Goal: Transaction & Acquisition: Purchase product/service

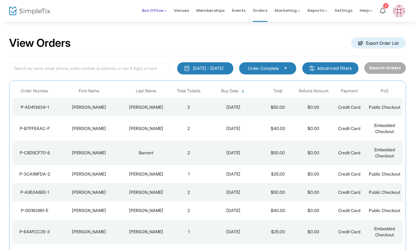
click at [149, 11] on span "Box Office" at bounding box center [154, 11] width 25 height 6
click at [156, 23] on li "Sell Tickets" at bounding box center [163, 21] width 43 height 12
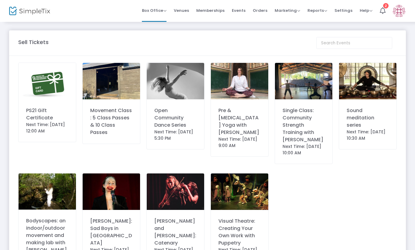
scroll to position [57, 0]
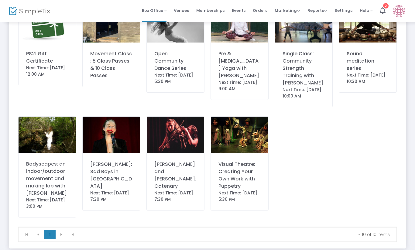
click at [100, 182] on div "Alex Tatarsky: Sad Boys in Harpy Land" at bounding box center [111, 175] width 42 height 29
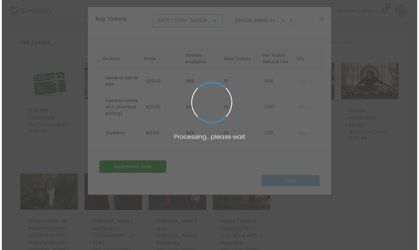
scroll to position [0, 0]
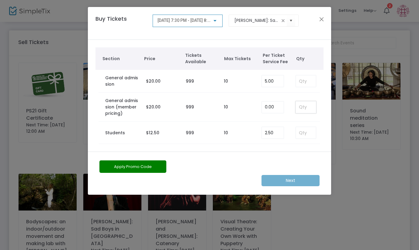
click at [303, 108] on input at bounding box center [306, 108] width 20 height 12
click at [303, 83] on input at bounding box center [306, 81] width 20 height 12
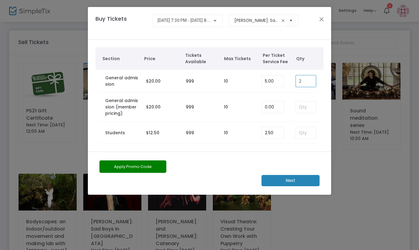
type input "2"
click at [283, 185] on m-button "Next" at bounding box center [290, 180] width 58 height 11
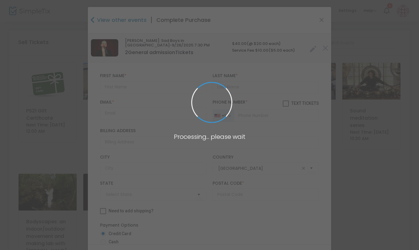
type input "New York"
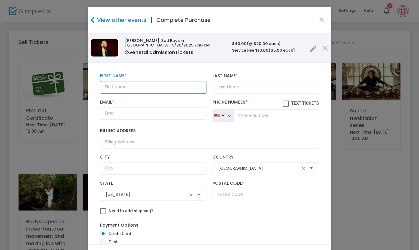
click at [120, 87] on input "text" at bounding box center [153, 87] width 106 height 12
type input "Ann"
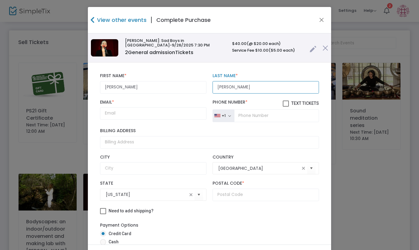
type input "Patty"
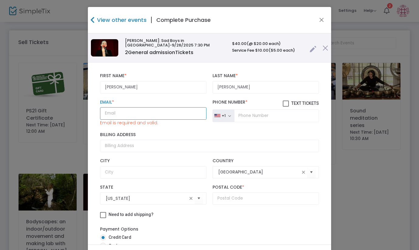
paste input "annpatty22@gmail.com"
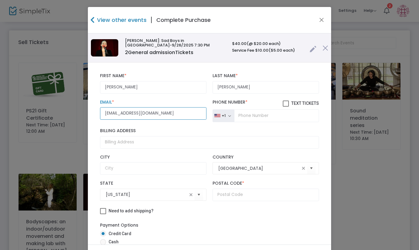
type input "annpatty22@gmail.com"
click at [242, 116] on input "tel" at bounding box center [276, 115] width 85 height 13
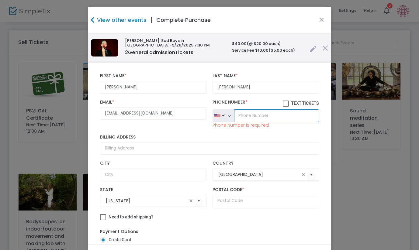
paste input "(917) 584-8603"
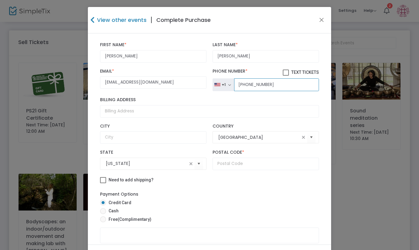
scroll to position [50, 0]
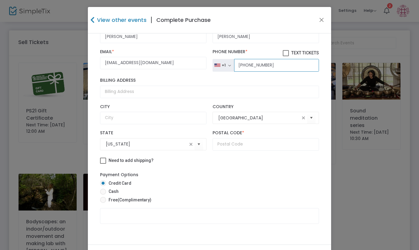
type input "(917) 584-8603"
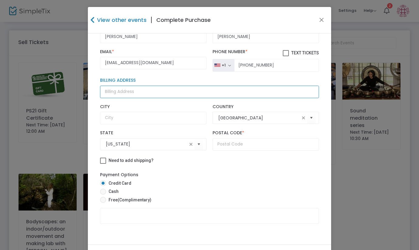
click at [134, 93] on input "Billing Address" at bounding box center [209, 92] width 219 height 12
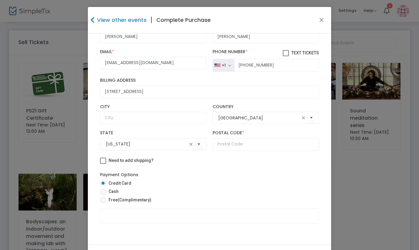
type input "128 Brooklyn Heights Road"
type input "Dutchess County"
type input "12572"
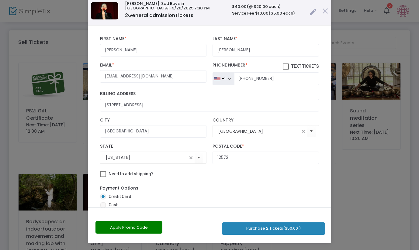
scroll to position [0, 0]
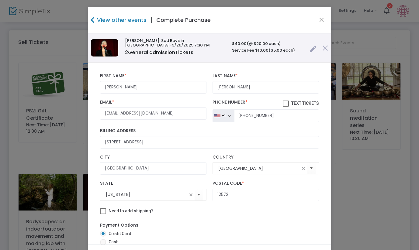
click at [309, 47] on link at bounding box center [312, 48] width 7 height 10
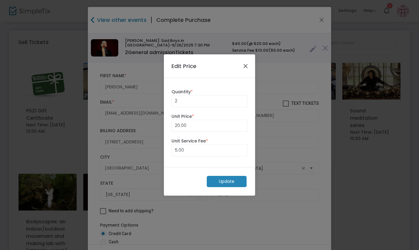
click at [243, 63] on button "Close" at bounding box center [246, 66] width 8 height 8
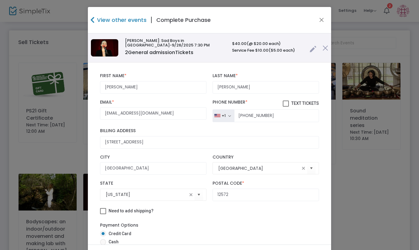
click at [123, 20] on h4 "View other events" at bounding box center [120, 20] width 51 height 8
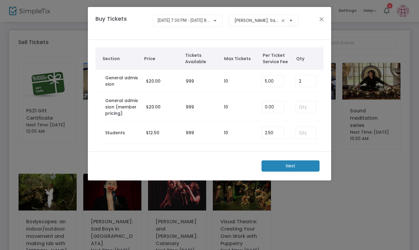
click at [214, 16] on div "9/26/2025 @ 7:30 PM - 9/26/2025 @ 8:30 PM" at bounding box center [187, 19] width 60 height 11
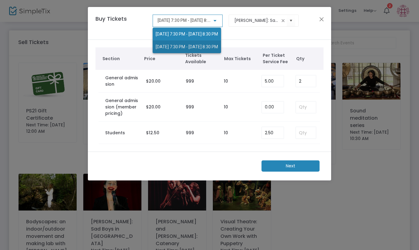
click at [177, 48] on span "9/27/2025 @ 7:30 PM - 9/27/2025 @ 8:30 PM" at bounding box center [187, 46] width 62 height 5
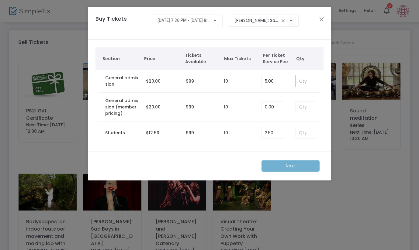
click at [307, 82] on input at bounding box center [306, 81] width 20 height 12
type input "2"
click at [288, 168] on m-button "Next" at bounding box center [290, 165] width 58 height 11
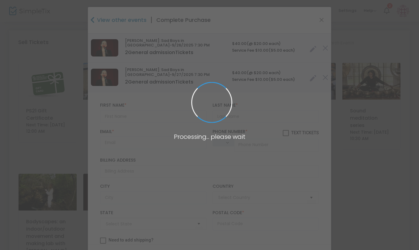
type input "United States"
type input "New York"
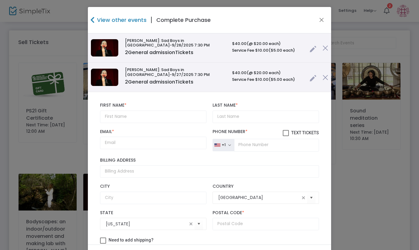
click at [322, 46] on img at bounding box center [324, 47] width 5 height 5
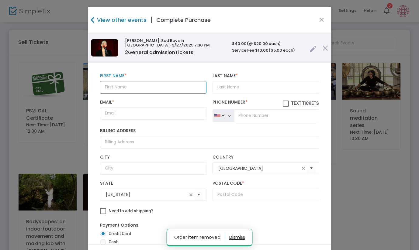
click at [149, 90] on input "text" at bounding box center [153, 87] width 106 height 12
type input "Anne"
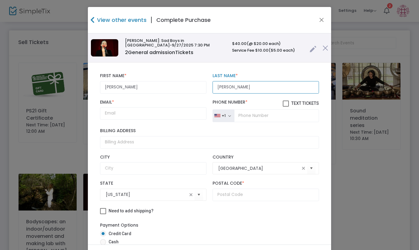
type input "Patty"
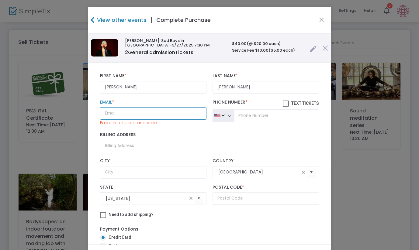
paste input "annpatty22@gmail.com"
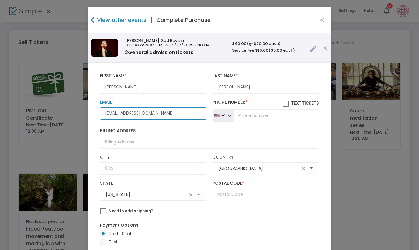
type input "annpatty22@gmail.com"
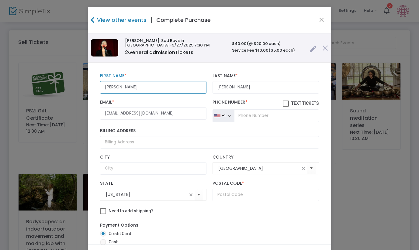
click at [131, 84] on input "Anne" at bounding box center [153, 87] width 106 height 12
click at [126, 87] on input "Anne" at bounding box center [153, 87] width 106 height 12
type input "Ann"
click at [267, 118] on input "tel" at bounding box center [276, 115] width 85 height 13
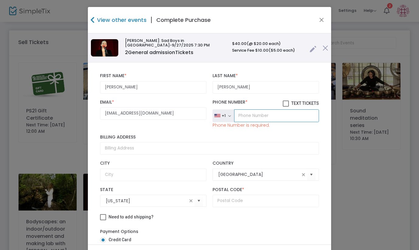
paste input "(917) 584-8603"
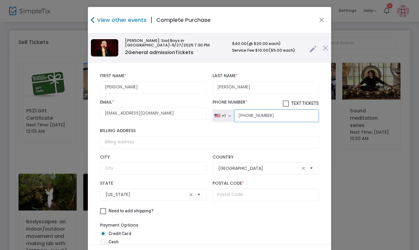
scroll to position [50, 0]
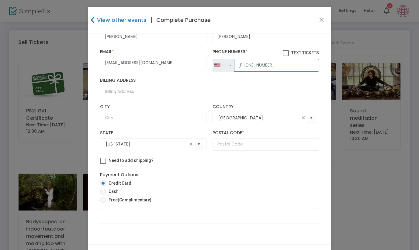
type input "(917) 584-8603"
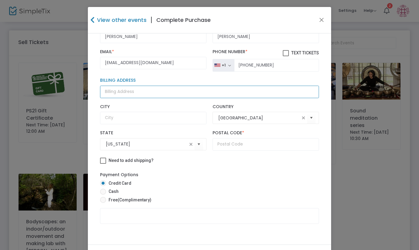
click at [126, 96] on input "Billing Address" at bounding box center [209, 92] width 219 height 12
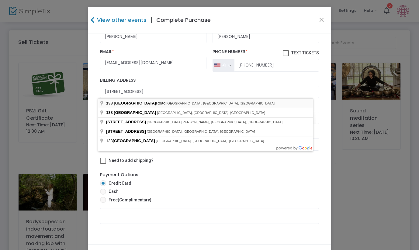
type input "138 Brooklyn Heights Road"
type input "Dutchess County"
type input "12572"
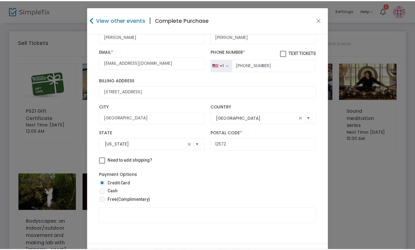
scroll to position [37, 0]
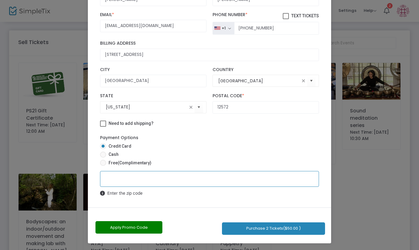
click at [271, 226] on button "Purchase 2 Tickets ($50.00 )" at bounding box center [273, 228] width 103 height 12
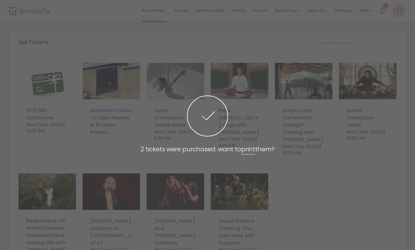
click at [237, 161] on span at bounding box center [207, 125] width 415 height 250
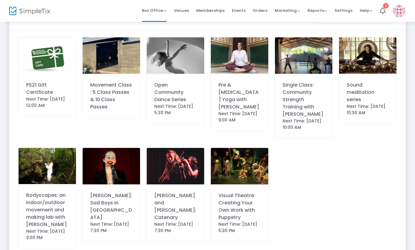
scroll to position [0, 0]
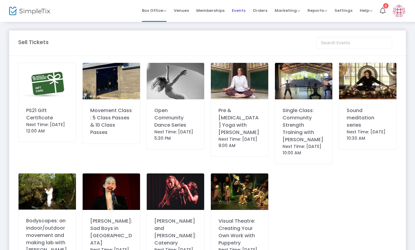
click at [241, 12] on span "Events" at bounding box center [239, 10] width 14 height 15
